Goal: Task Accomplishment & Management: Use online tool/utility

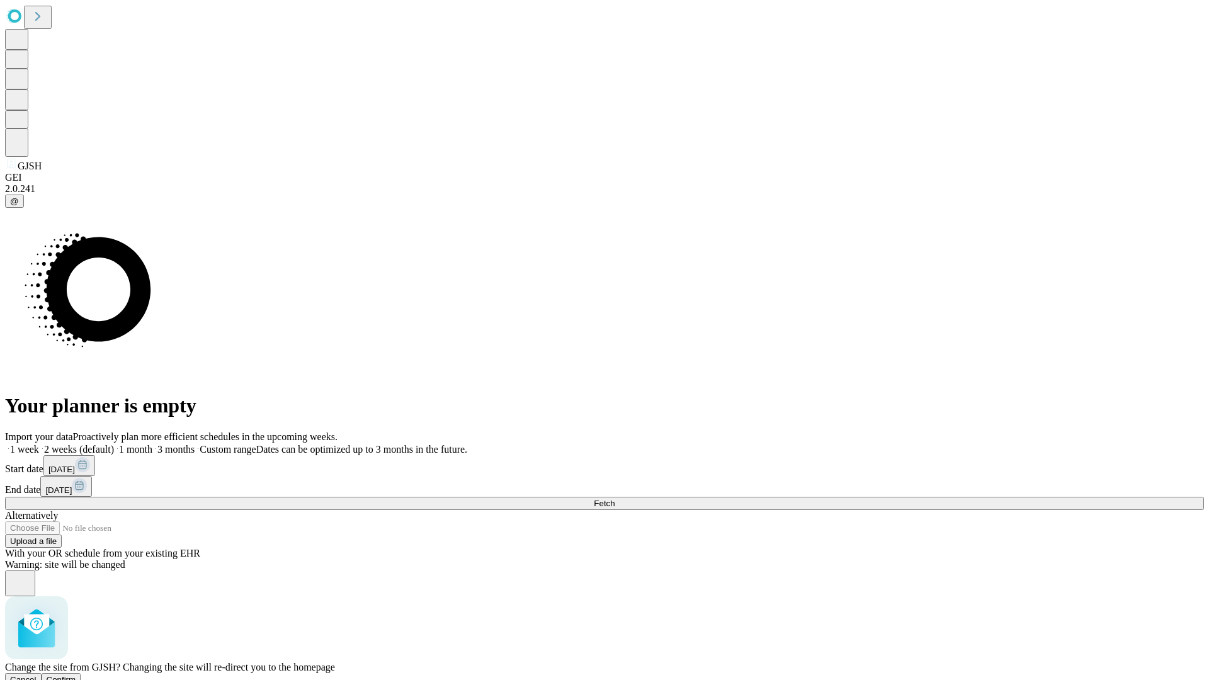
click at [76, 675] on span "Confirm" at bounding box center [62, 679] width 30 height 9
click at [114, 444] on label "2 weeks (default)" at bounding box center [76, 449] width 75 height 11
click at [615, 499] on span "Fetch" at bounding box center [604, 503] width 21 height 9
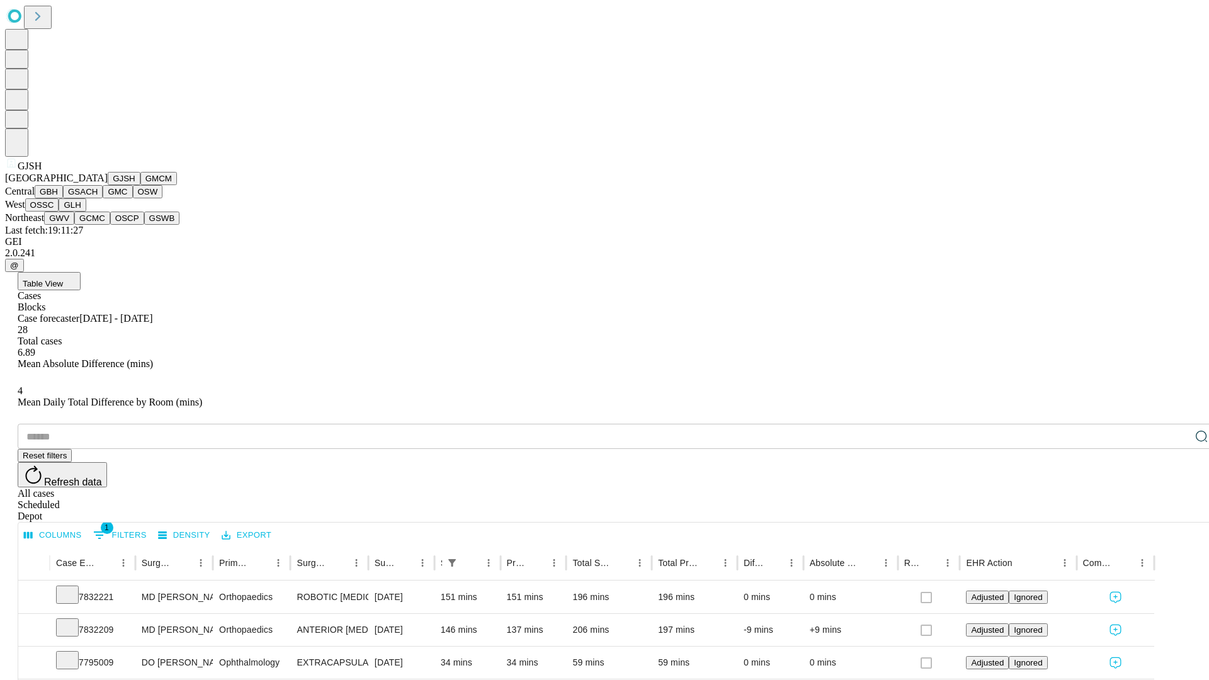
click at [140, 185] on button "GMCM" at bounding box center [158, 178] width 37 height 13
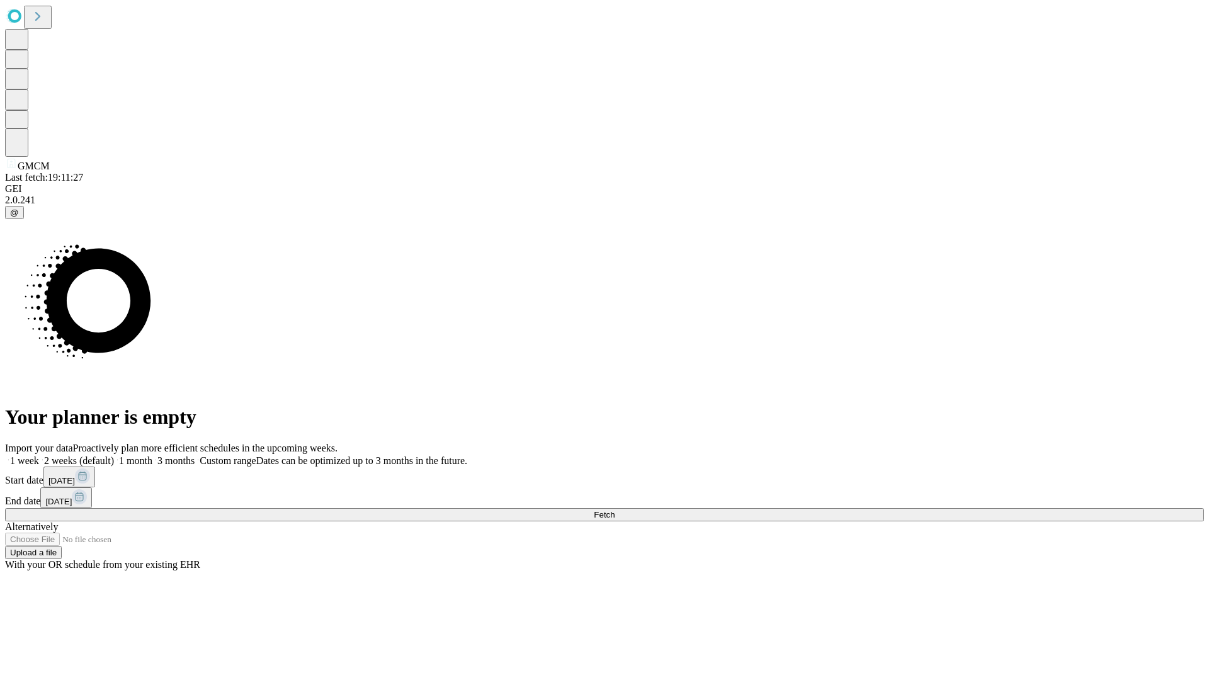
click at [114, 455] on label "2 weeks (default)" at bounding box center [76, 460] width 75 height 11
click at [615, 510] on span "Fetch" at bounding box center [604, 514] width 21 height 9
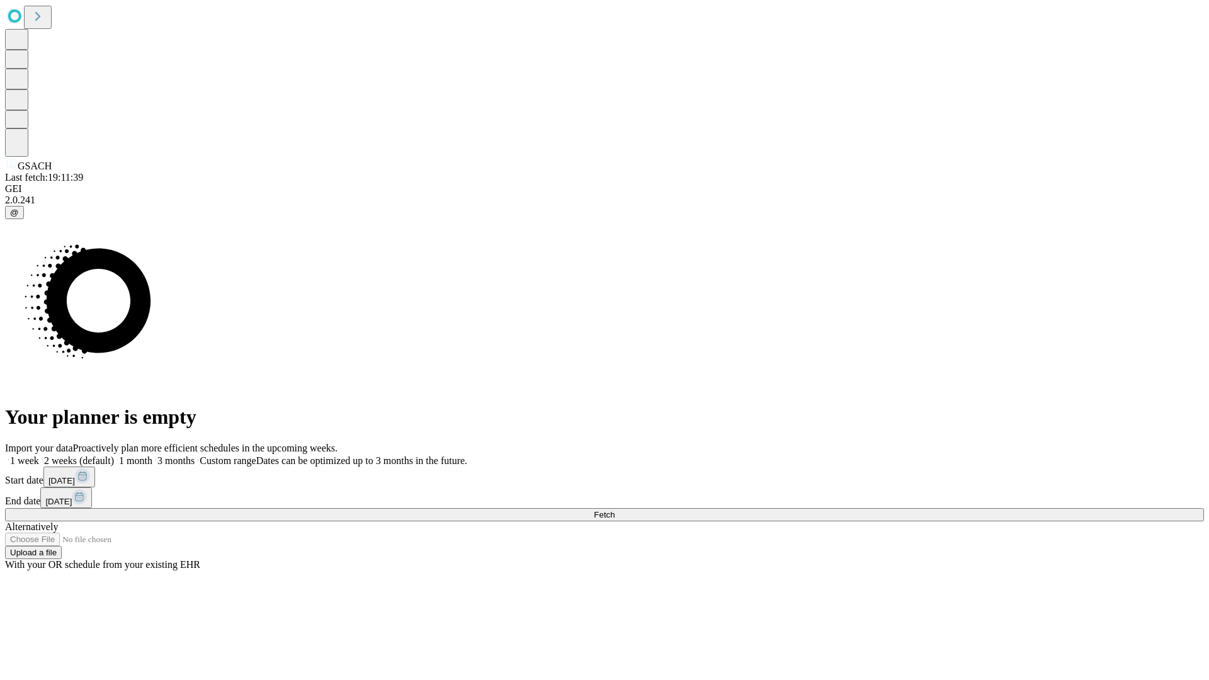
click at [114, 455] on label "2 weeks (default)" at bounding box center [76, 460] width 75 height 11
click at [615, 510] on span "Fetch" at bounding box center [604, 514] width 21 height 9
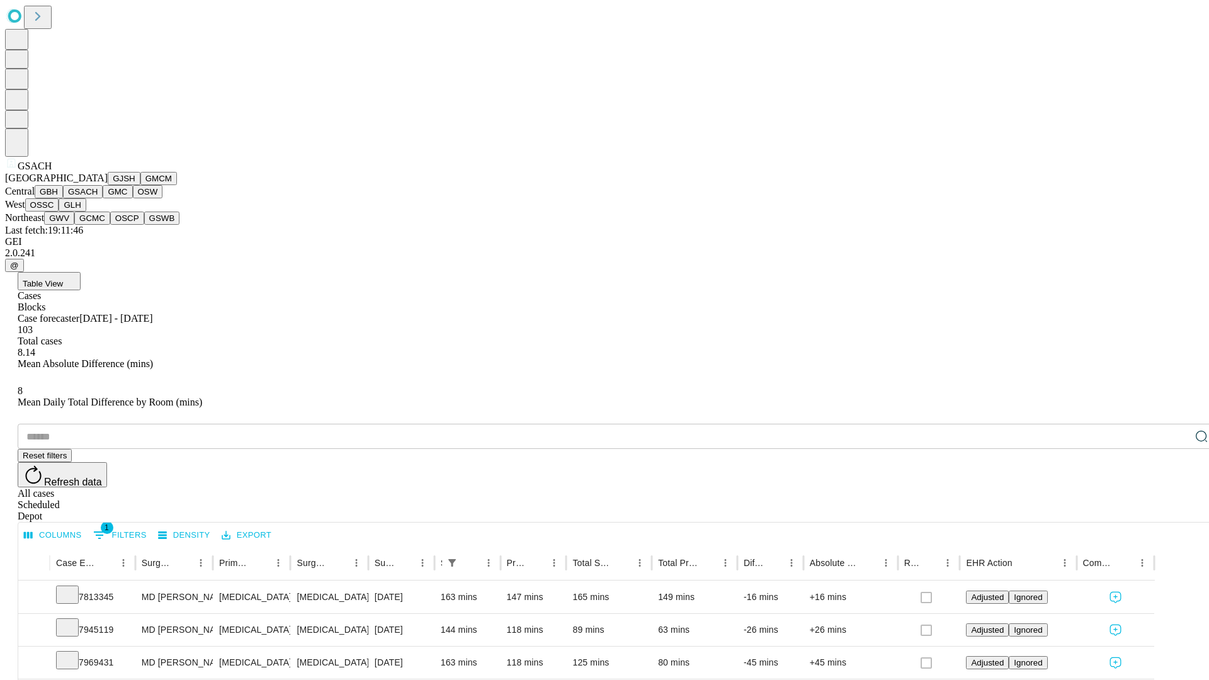
click at [103, 198] on button "GMC" at bounding box center [118, 191] width 30 height 13
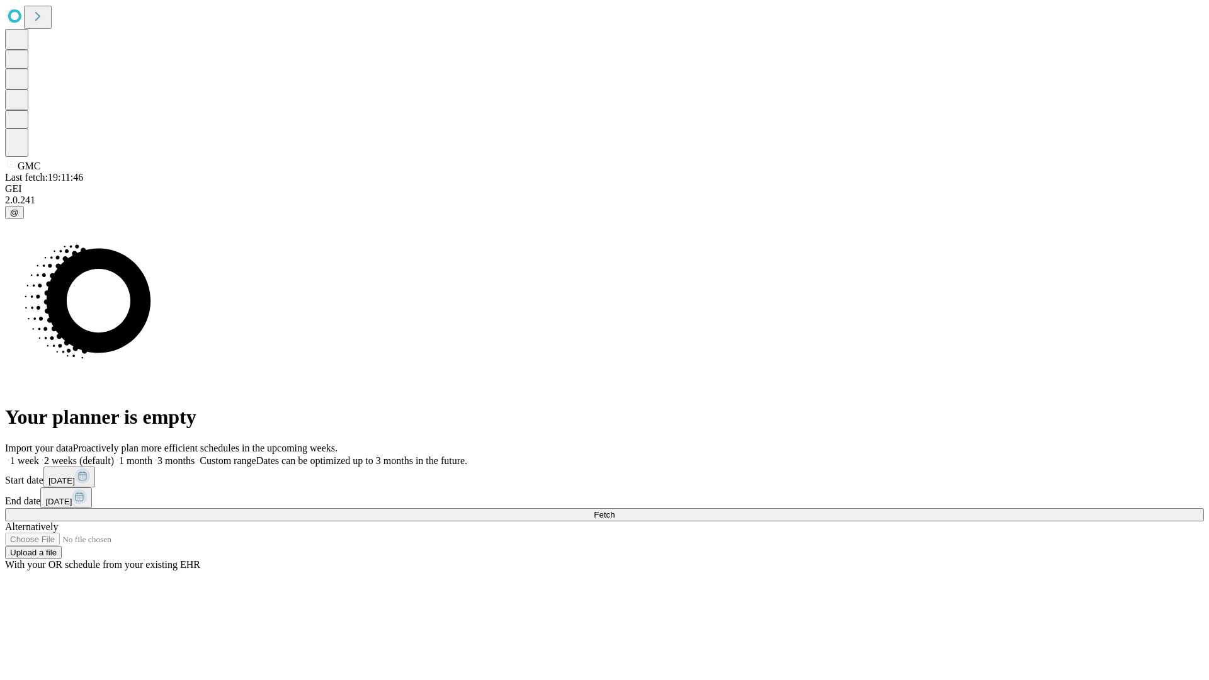
click at [114, 455] on label "2 weeks (default)" at bounding box center [76, 460] width 75 height 11
click at [615, 510] on span "Fetch" at bounding box center [604, 514] width 21 height 9
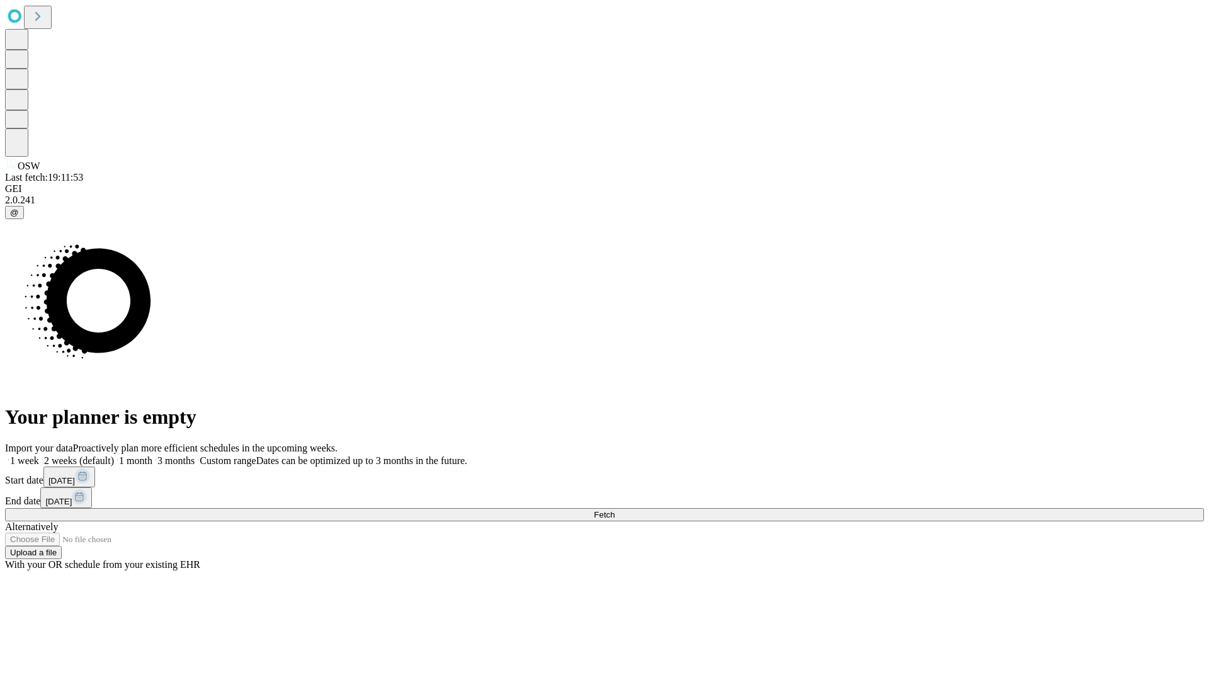
click at [114, 455] on label "2 weeks (default)" at bounding box center [76, 460] width 75 height 11
click at [615, 510] on span "Fetch" at bounding box center [604, 514] width 21 height 9
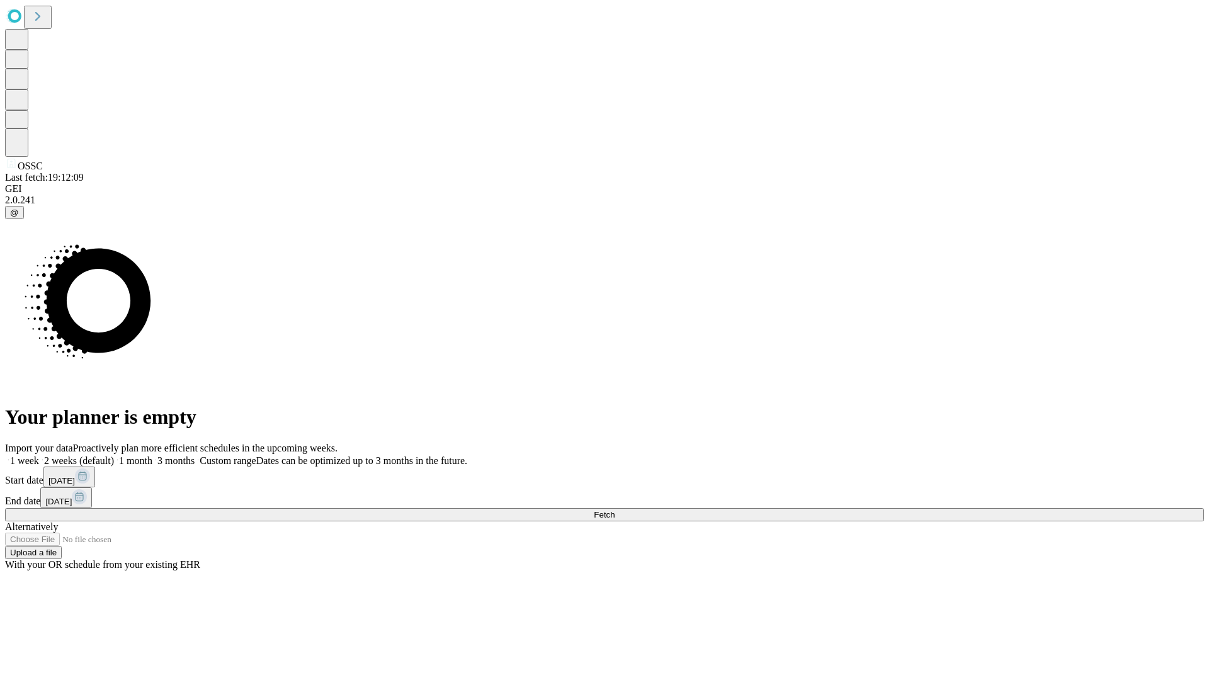
click at [114, 455] on label "2 weeks (default)" at bounding box center [76, 460] width 75 height 11
click at [615, 510] on span "Fetch" at bounding box center [604, 514] width 21 height 9
click at [114, 455] on label "2 weeks (default)" at bounding box center [76, 460] width 75 height 11
click at [615, 510] on span "Fetch" at bounding box center [604, 514] width 21 height 9
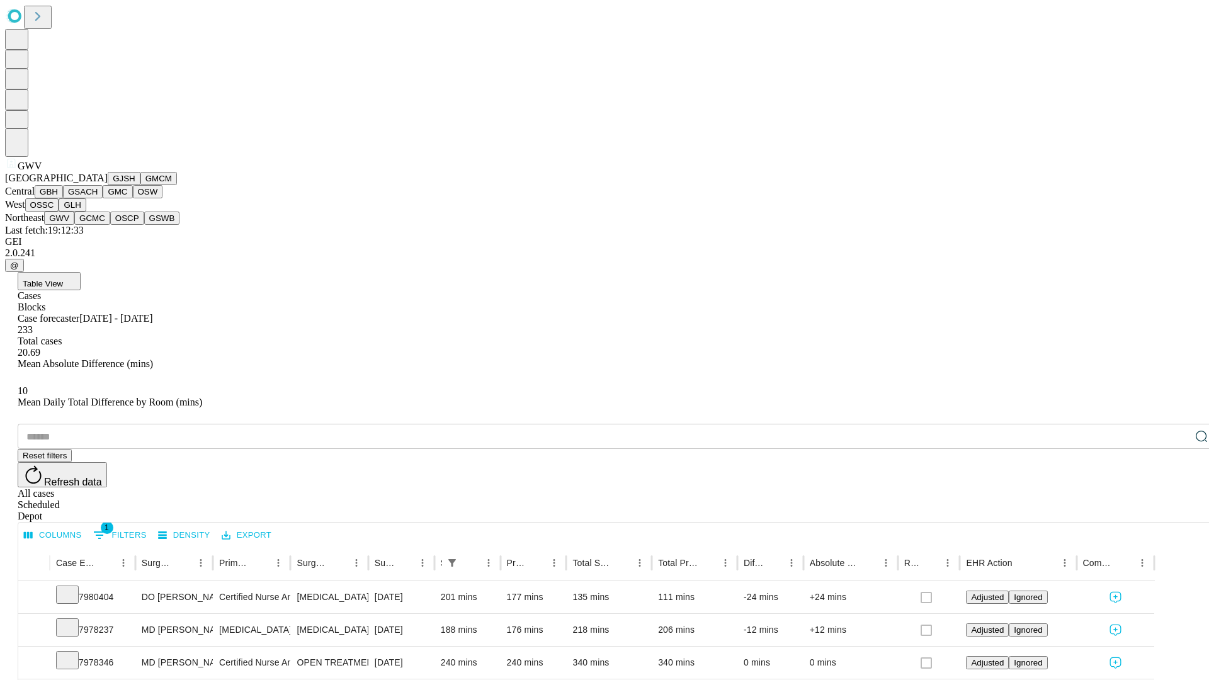
click at [98, 225] on button "GCMC" at bounding box center [92, 218] width 36 height 13
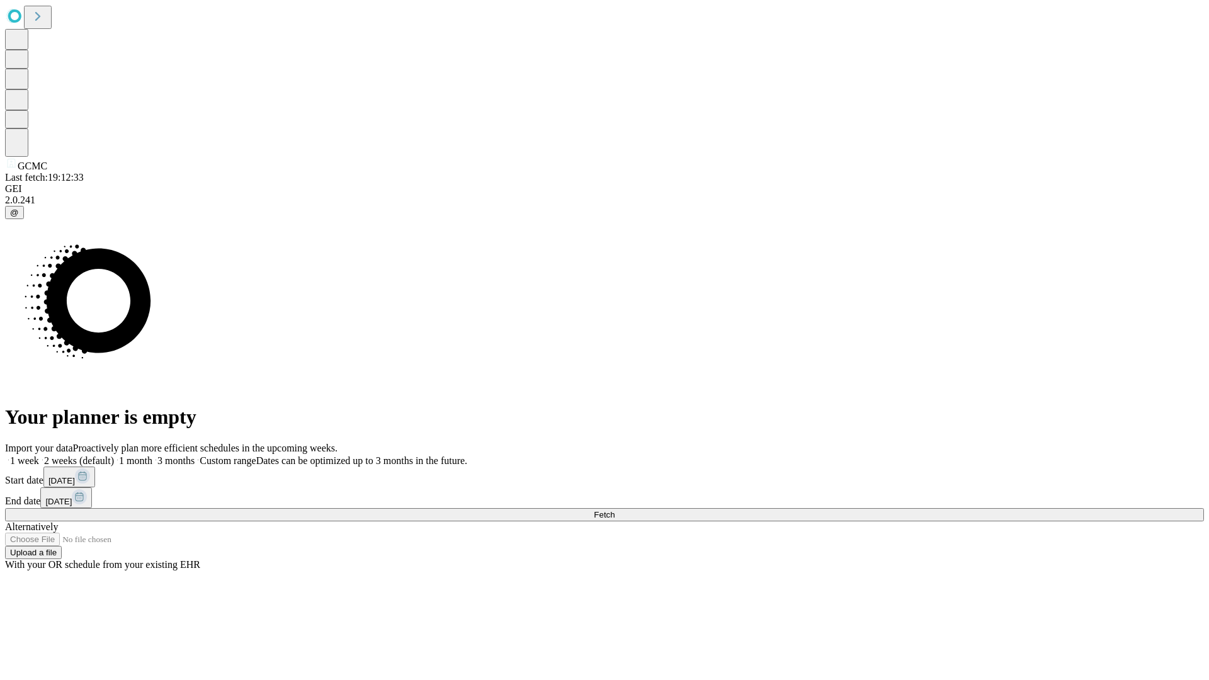
click at [114, 455] on label "2 weeks (default)" at bounding box center [76, 460] width 75 height 11
click at [615, 510] on span "Fetch" at bounding box center [604, 514] width 21 height 9
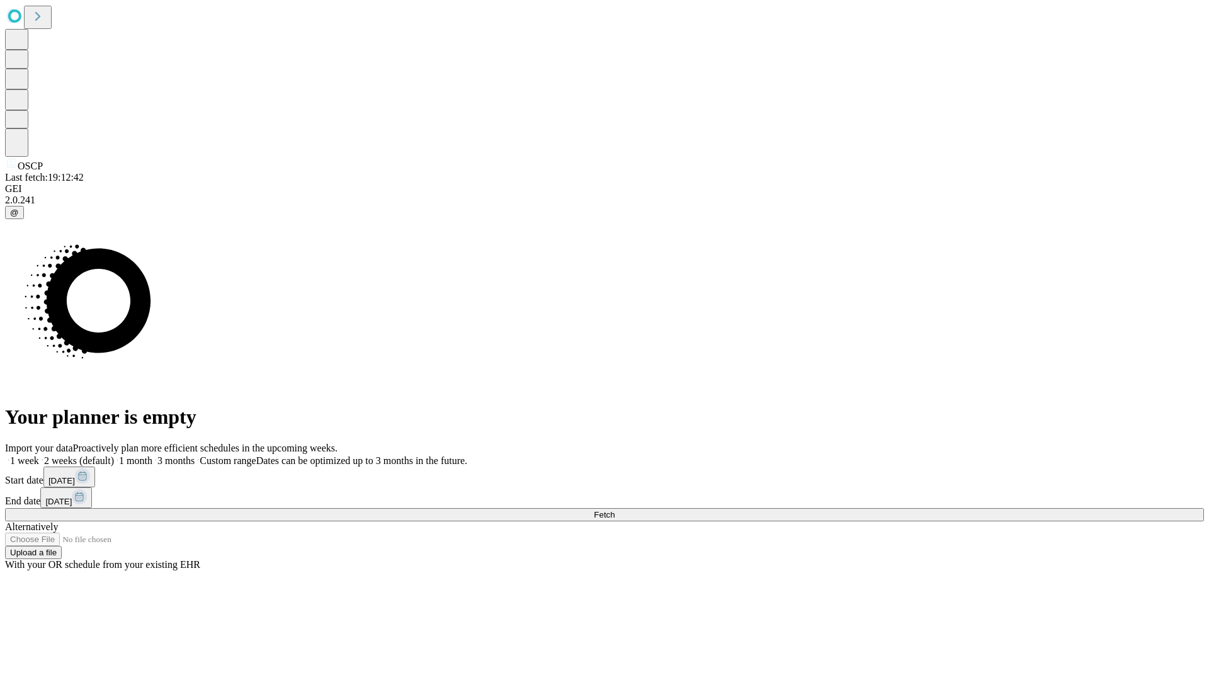
click at [114, 455] on label "2 weeks (default)" at bounding box center [76, 460] width 75 height 11
click at [615, 510] on span "Fetch" at bounding box center [604, 514] width 21 height 9
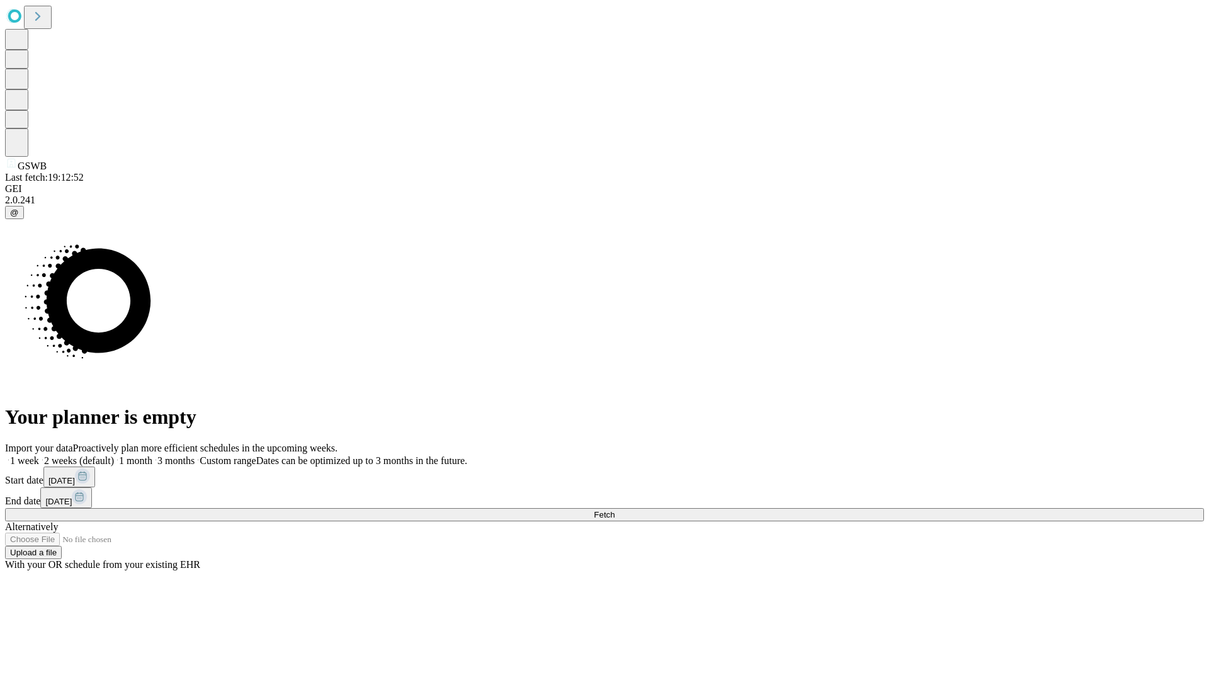
click at [615, 510] on span "Fetch" at bounding box center [604, 514] width 21 height 9
